Goal: Check status: Check status

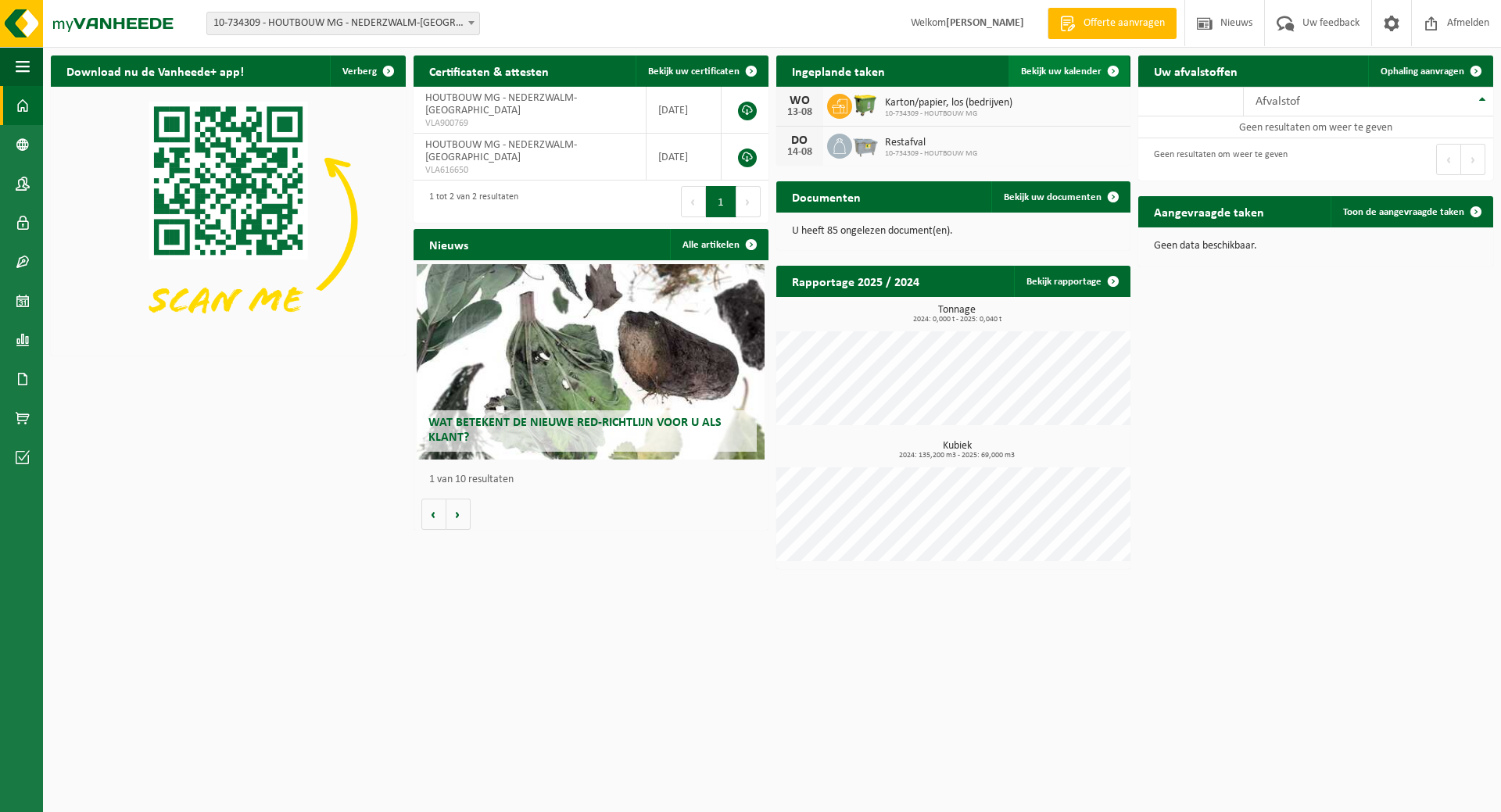
click at [1097, 69] on span "Bekijk uw kalender" at bounding box center [1061, 72] width 80 height 11
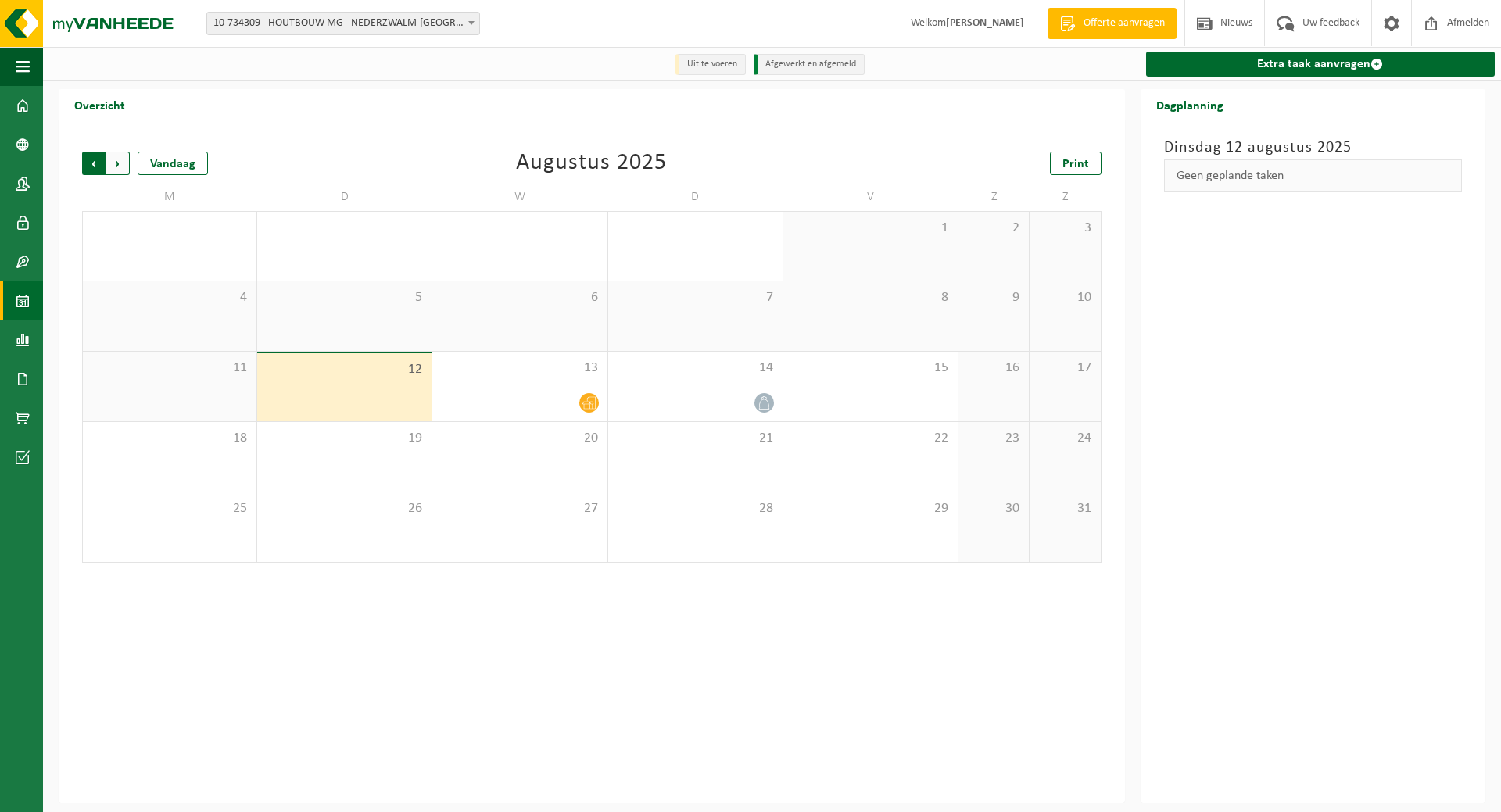
click at [127, 161] on span "Volgende" at bounding box center [118, 163] width 23 height 23
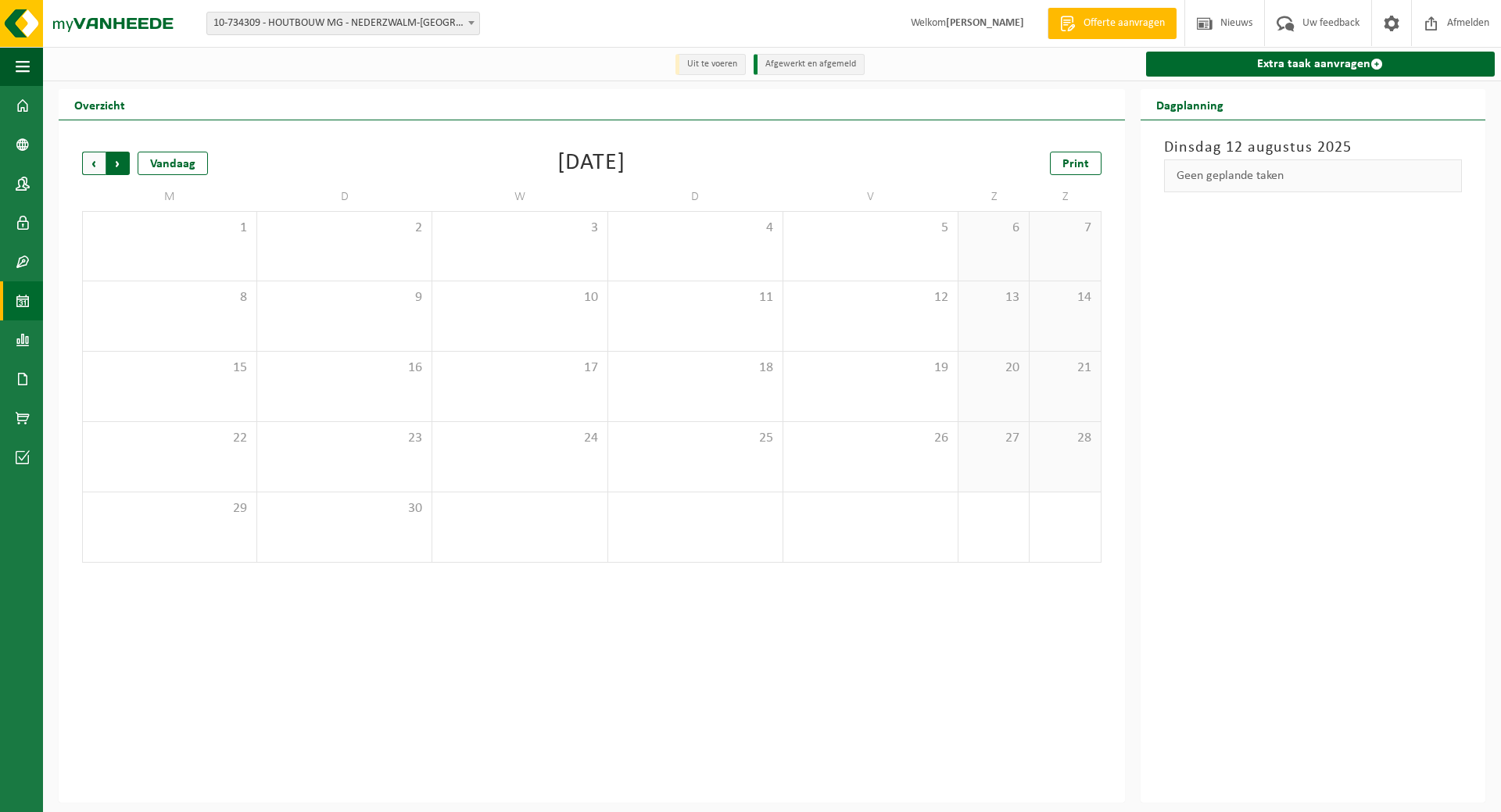
click at [88, 170] on span "Vorige" at bounding box center [94, 163] width 23 height 23
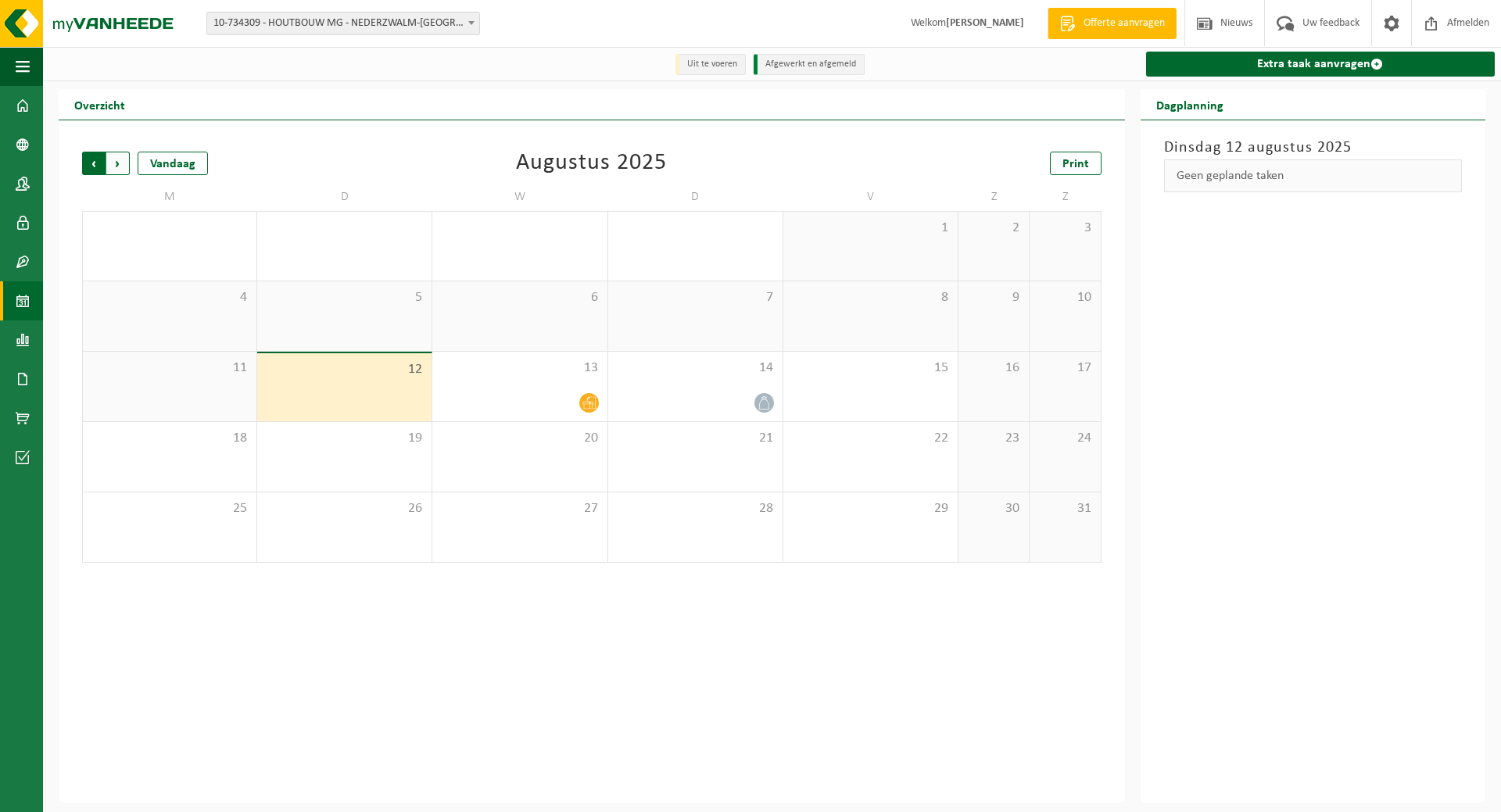
click at [121, 162] on span "Volgende" at bounding box center [118, 163] width 23 height 23
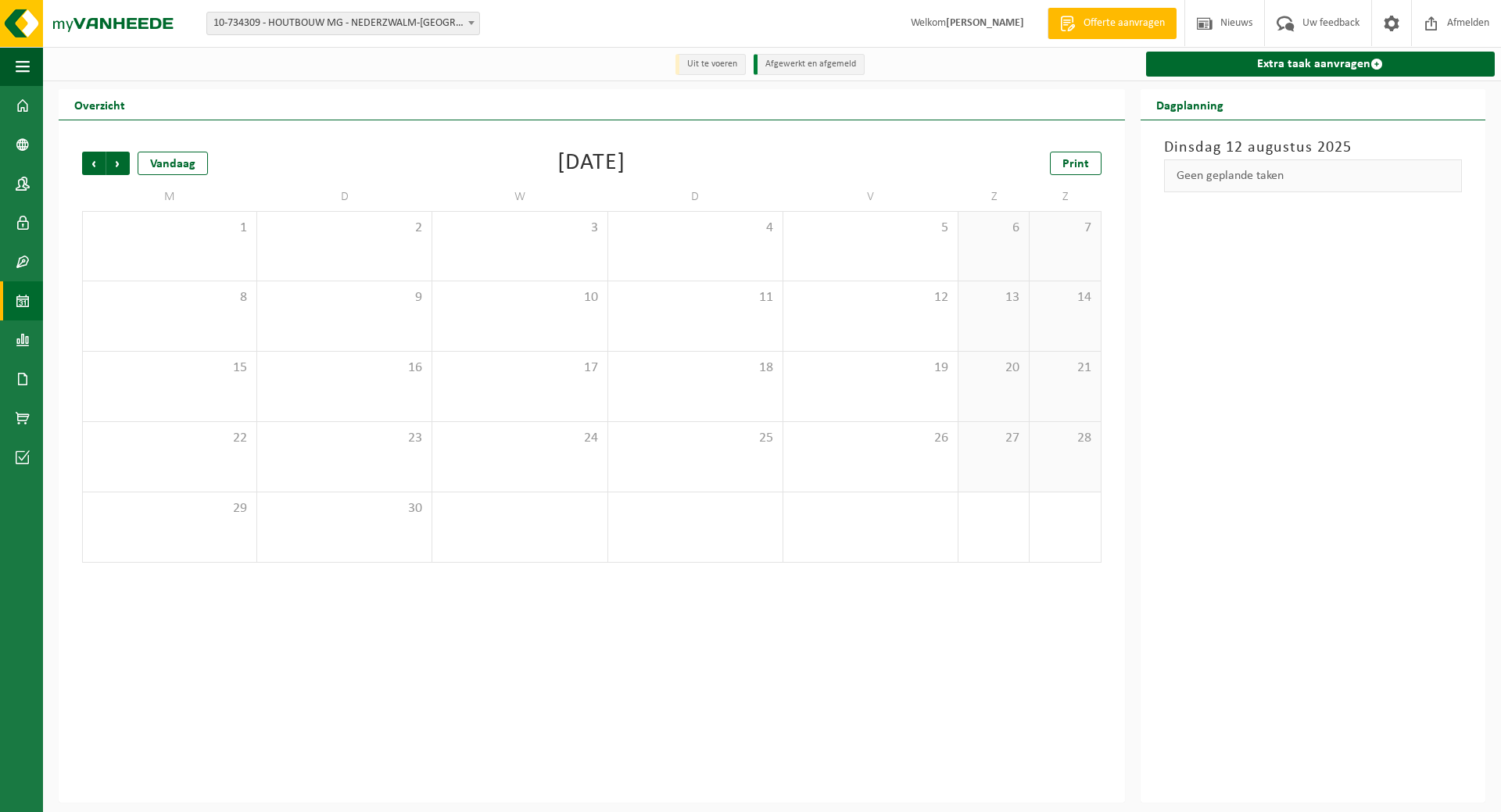
click at [121, 162] on span "Volgende" at bounding box center [118, 163] width 23 height 23
click at [85, 162] on span "Vorige" at bounding box center [94, 163] width 23 height 23
click at [85, 163] on span "Vorige" at bounding box center [94, 163] width 23 height 23
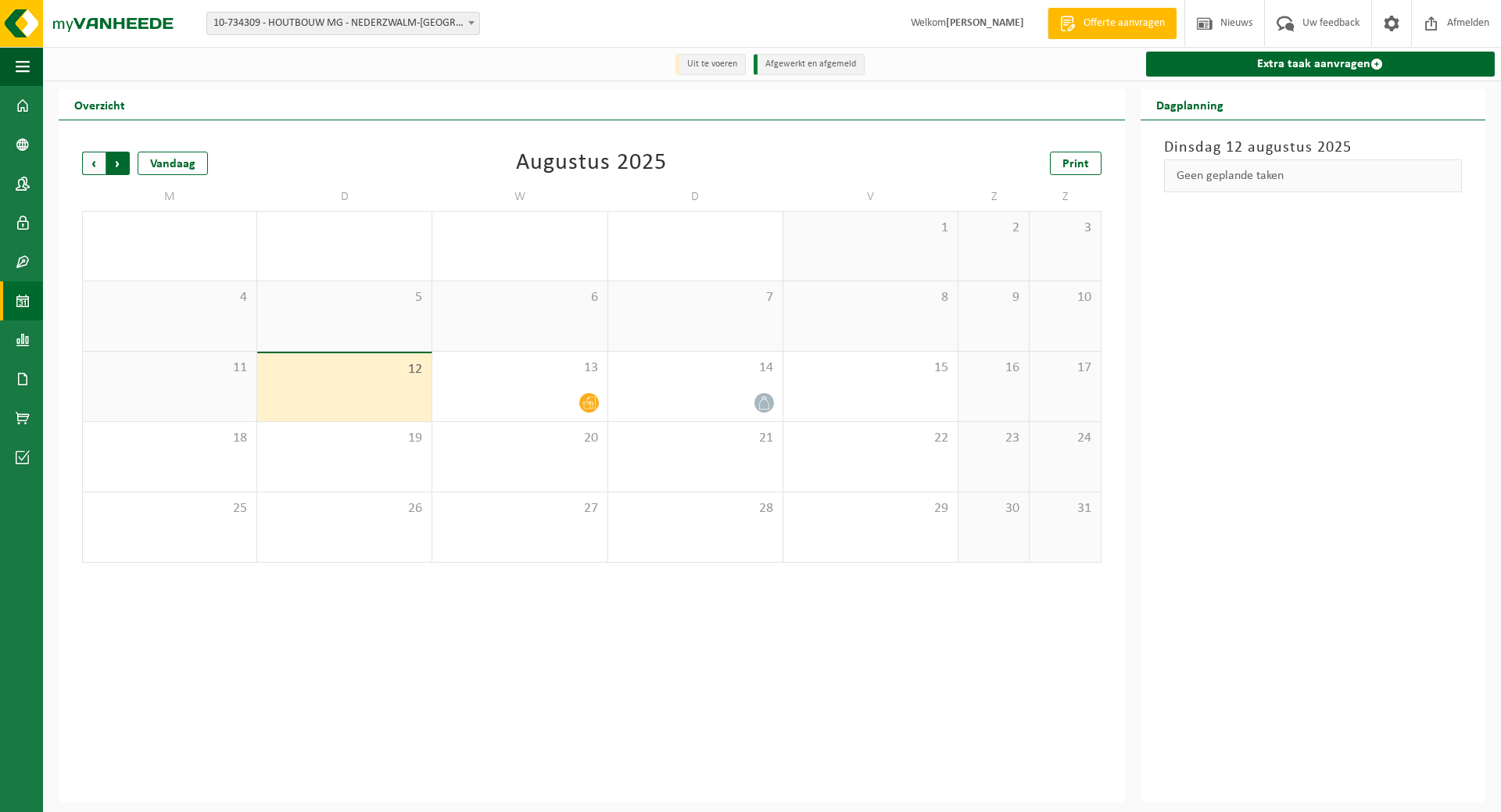
click at [91, 162] on span "Vorige" at bounding box center [94, 163] width 23 height 23
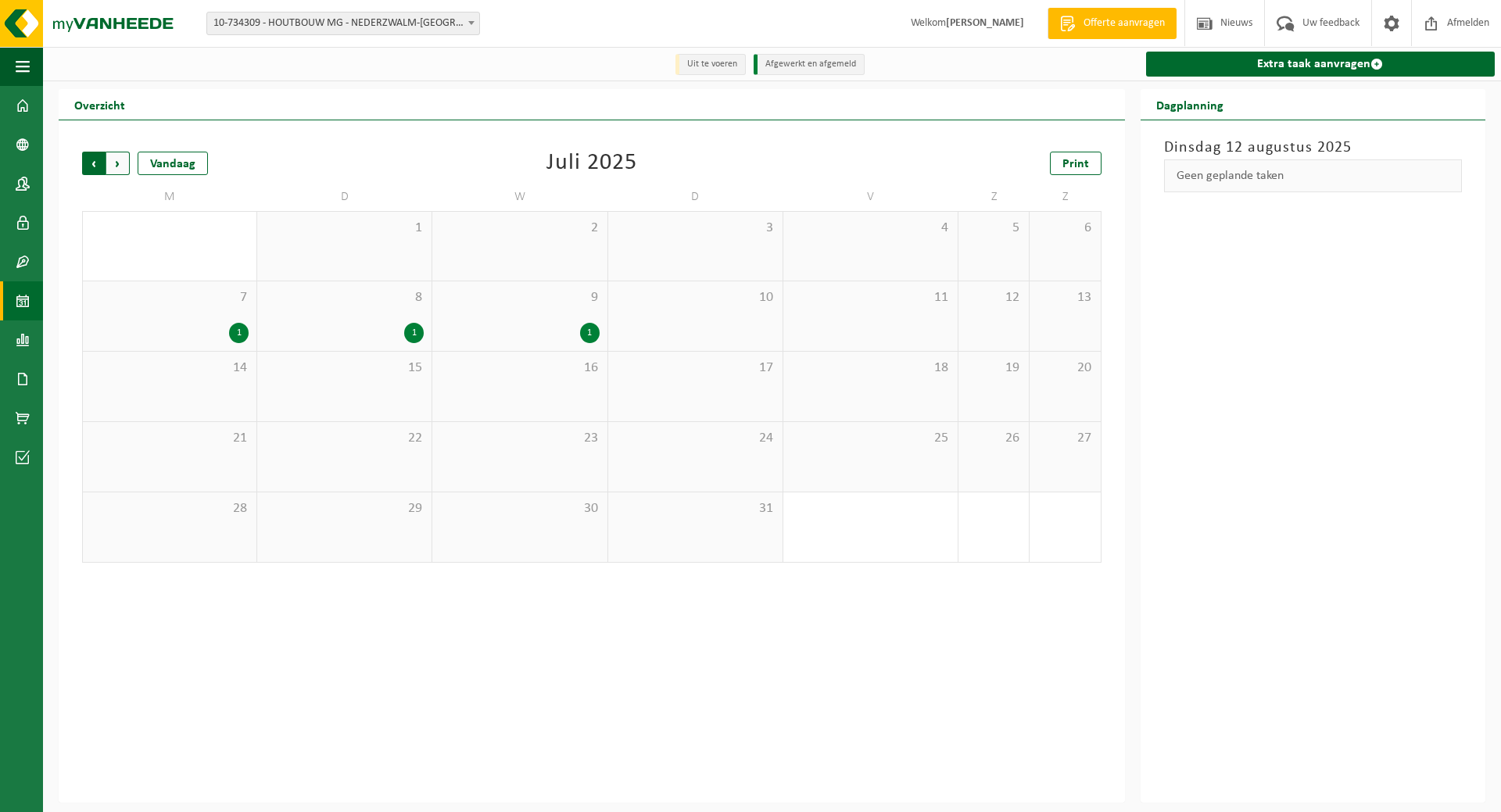
click at [126, 162] on span "Volgende" at bounding box center [118, 163] width 23 height 23
